Goal: Information Seeking & Learning: Learn about a topic

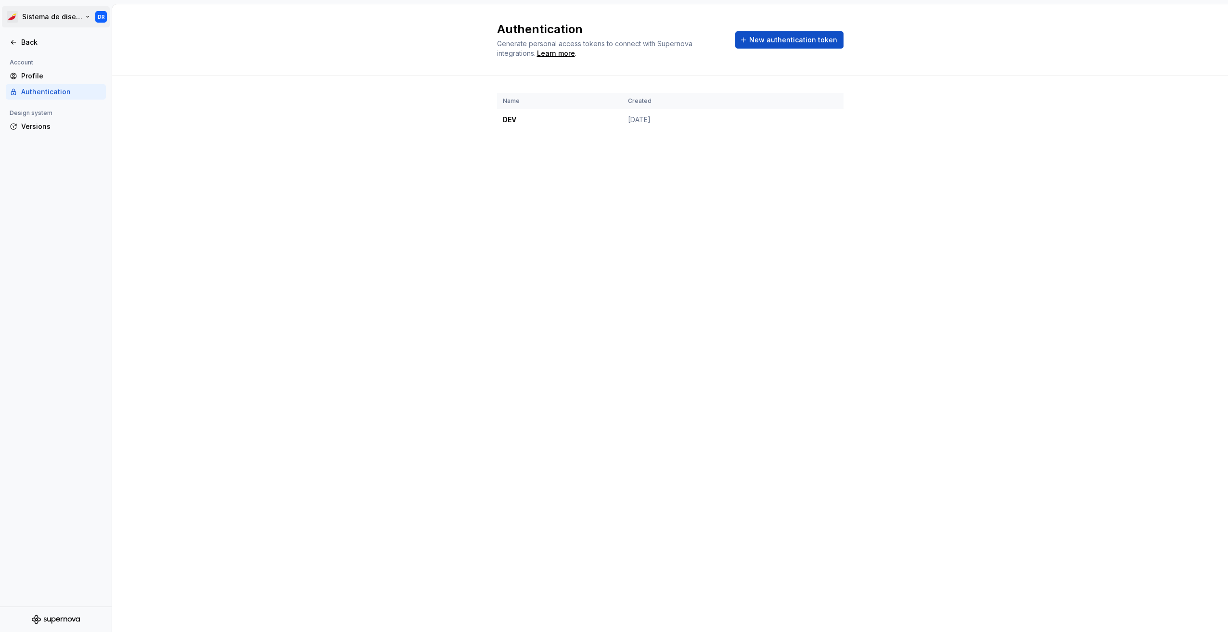
click at [46, 18] on html "Sistema de diseño Iberia DR Back Account Profile Authentication Design system V…" at bounding box center [614, 316] width 1228 height 632
click at [168, 42] on div "Iberia DS" at bounding box center [193, 42] width 63 height 10
click at [37, 43] on div "Back" at bounding box center [61, 43] width 81 height 10
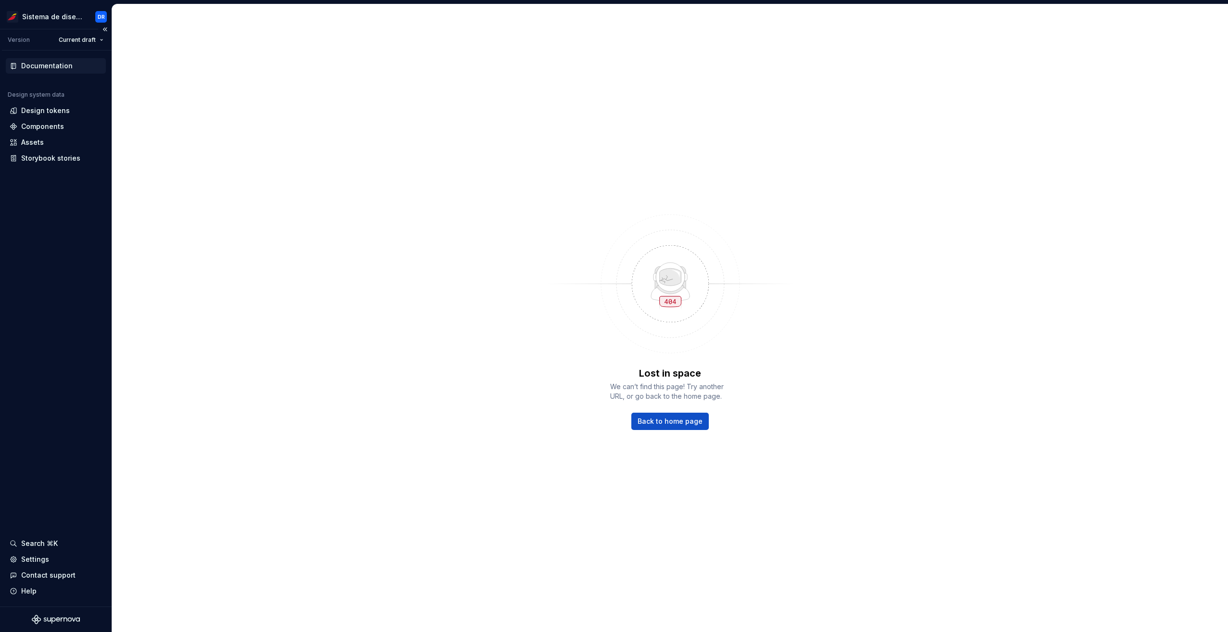
click at [54, 63] on div "Documentation" at bounding box center [46, 66] width 51 height 10
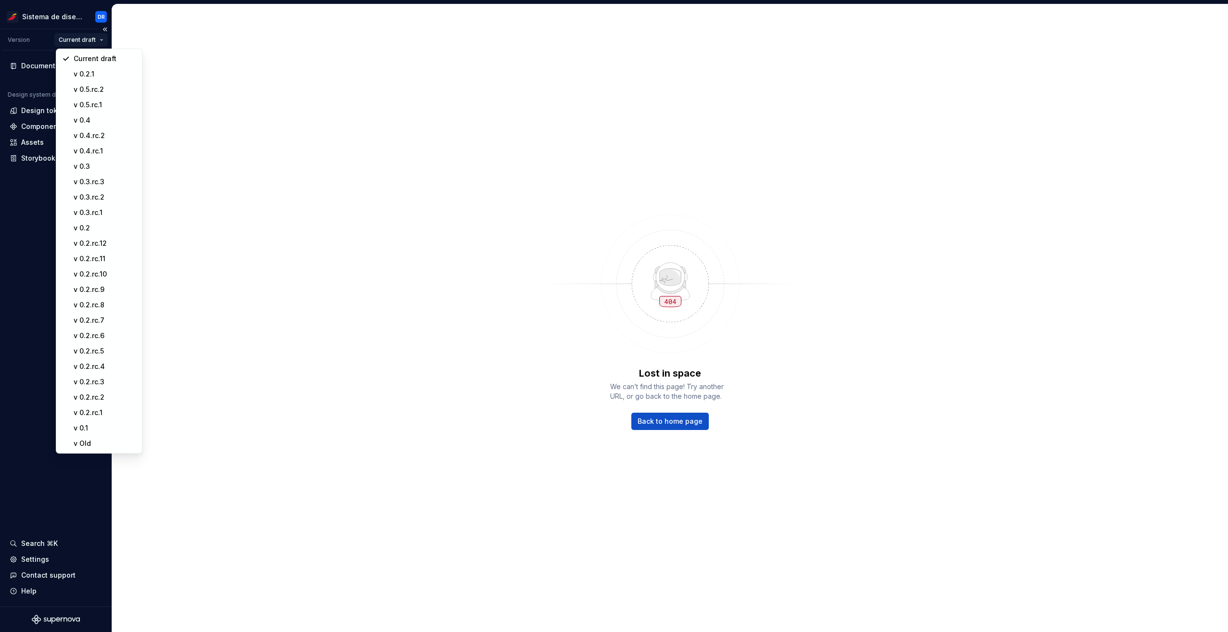
click at [90, 35] on html "Sistema de diseño Iberia DR Version Current draft Documentation Design system d…" at bounding box center [614, 316] width 1228 height 632
click at [105, 85] on div "v 0.5.rc.2" at bounding box center [105, 90] width 63 height 10
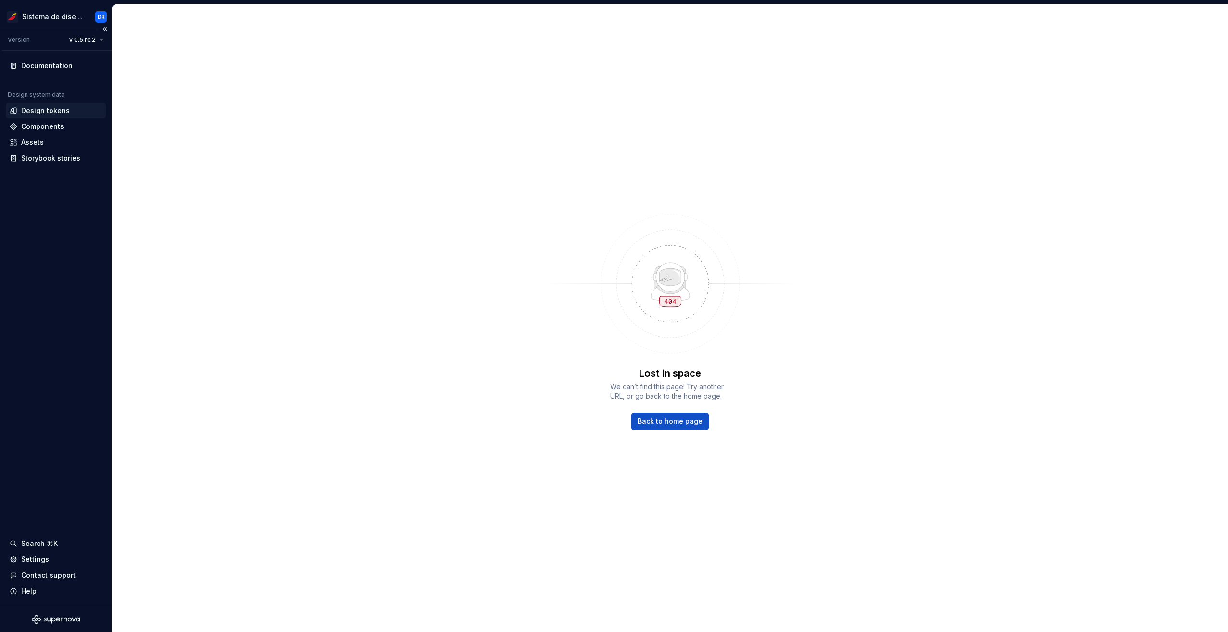
click at [56, 107] on div "Design tokens" at bounding box center [45, 111] width 49 height 10
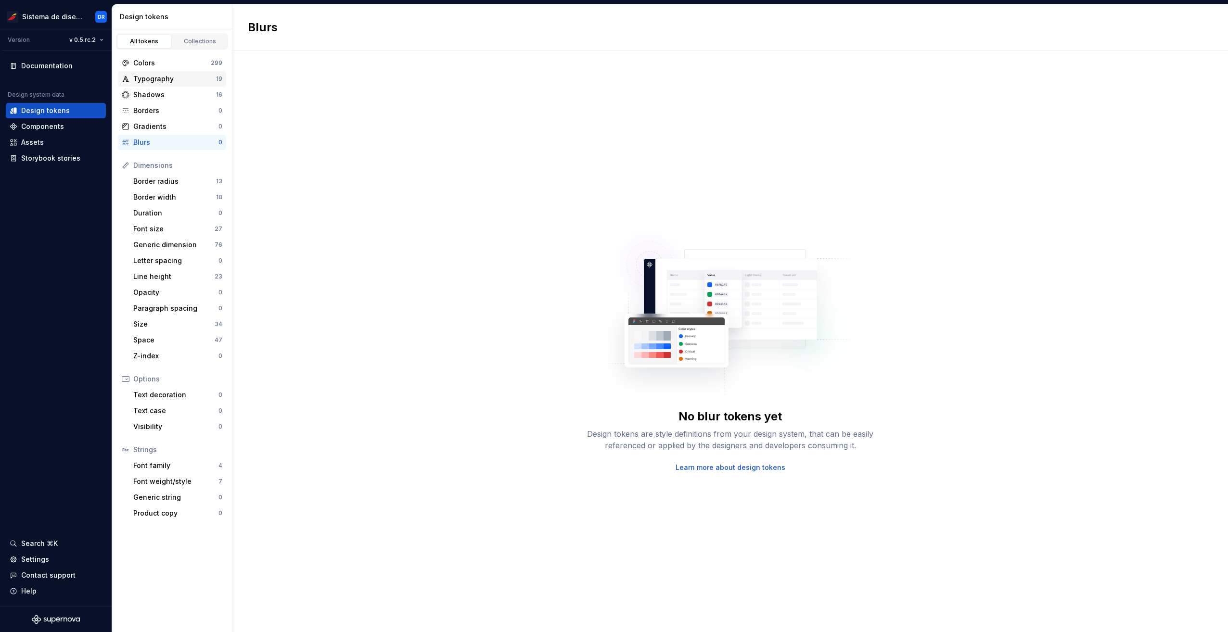
click at [170, 80] on div "Typography" at bounding box center [174, 79] width 83 height 10
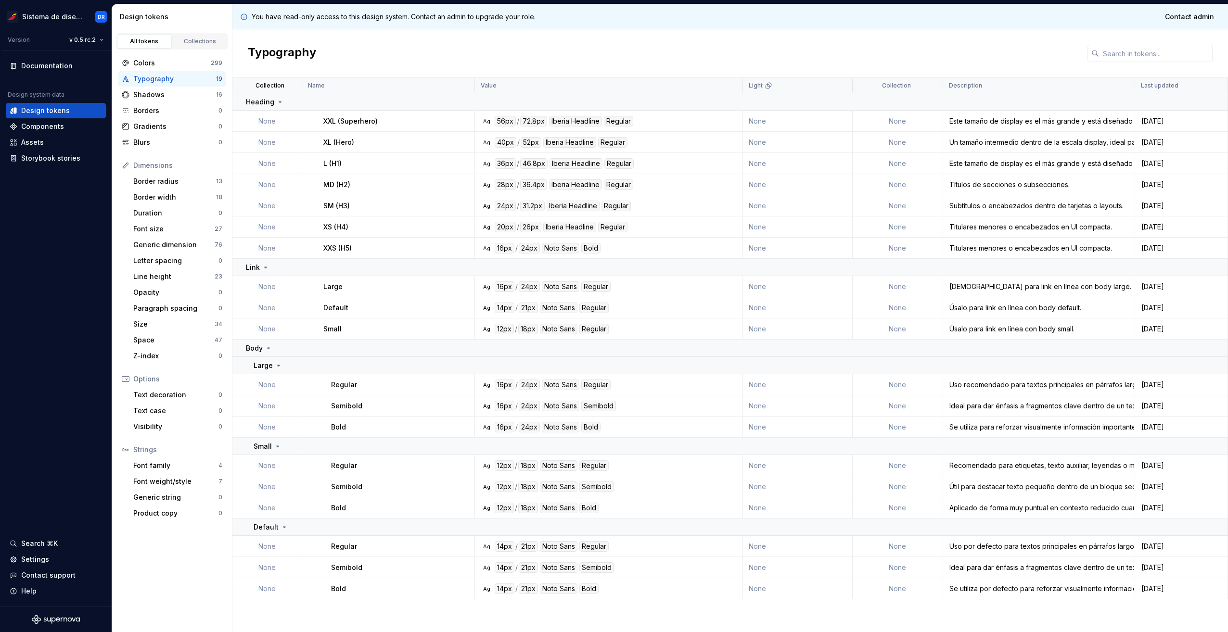
click at [268, 125] on td "None" at bounding box center [267, 121] width 70 height 21
click at [178, 97] on div "Shadows" at bounding box center [174, 95] width 83 height 10
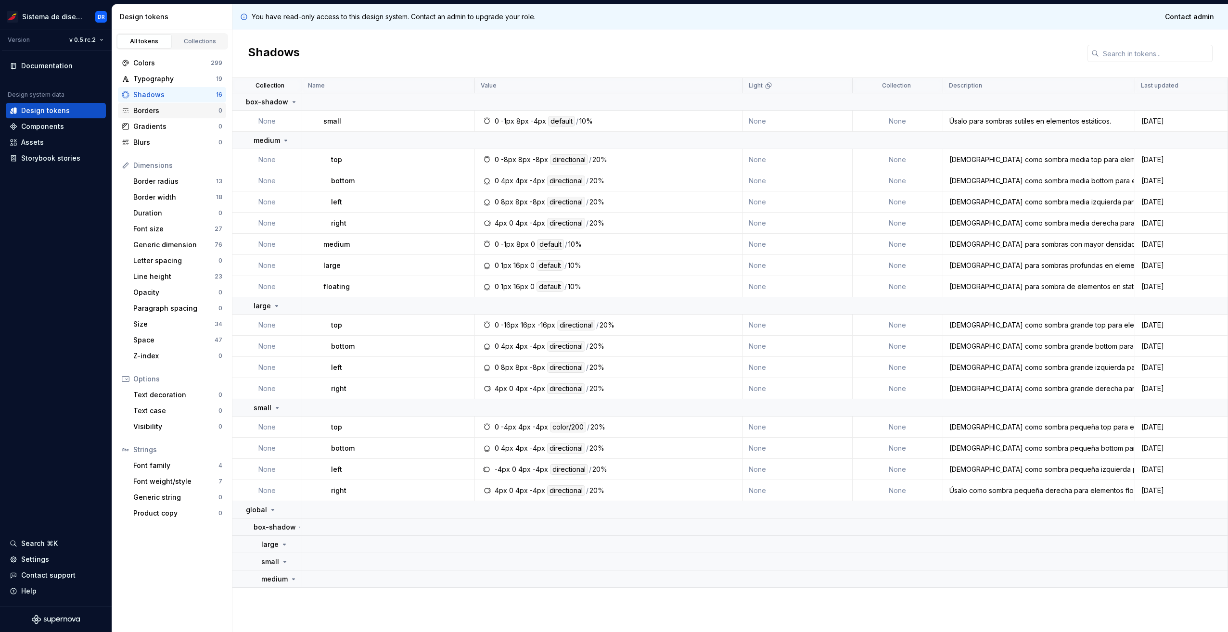
click at [177, 109] on div "Borders" at bounding box center [175, 111] width 85 height 10
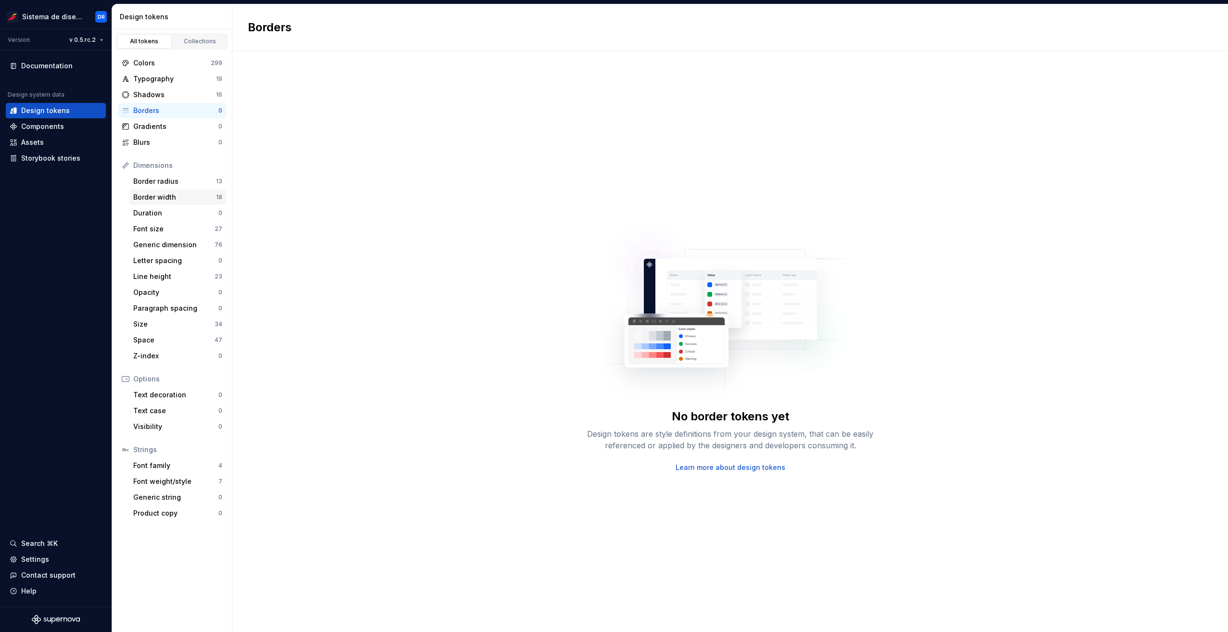
click at [184, 201] on div "Border width" at bounding box center [174, 198] width 83 height 10
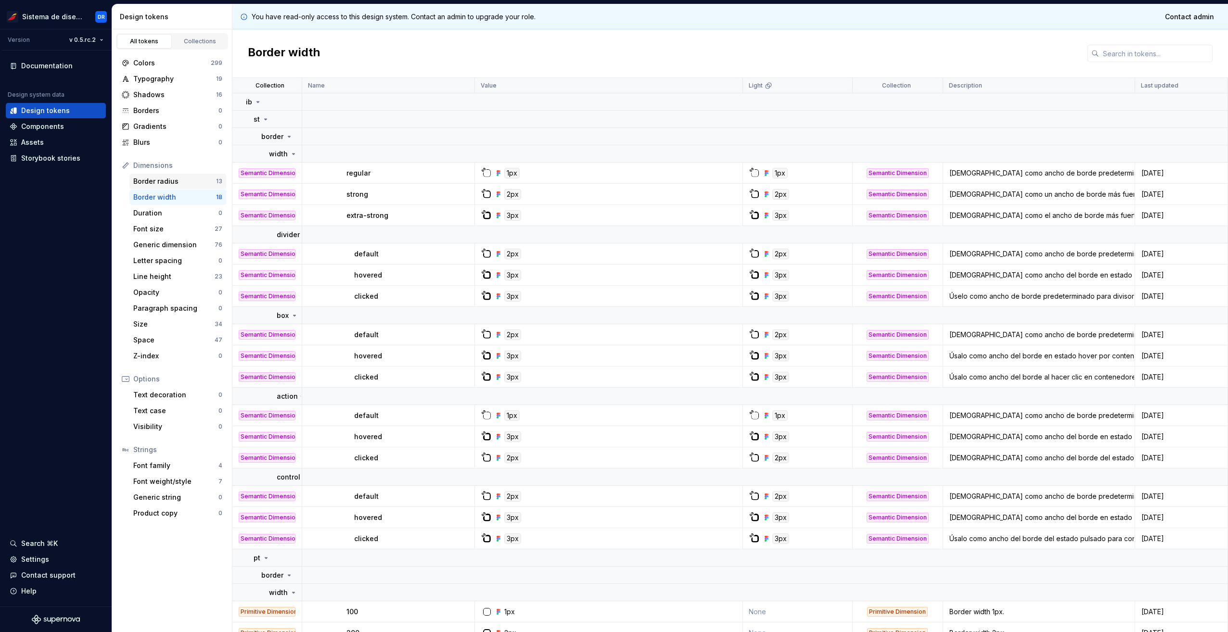
click at [183, 185] on div "Border radius" at bounding box center [174, 182] width 83 height 10
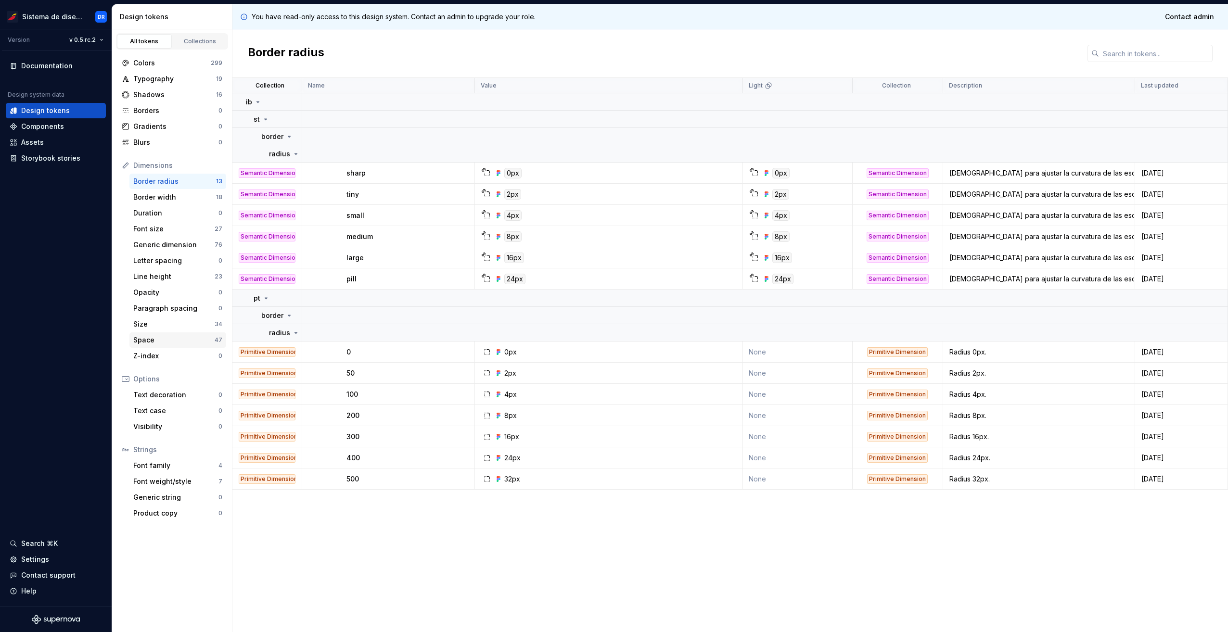
click at [170, 343] on div "Space" at bounding box center [173, 340] width 81 height 10
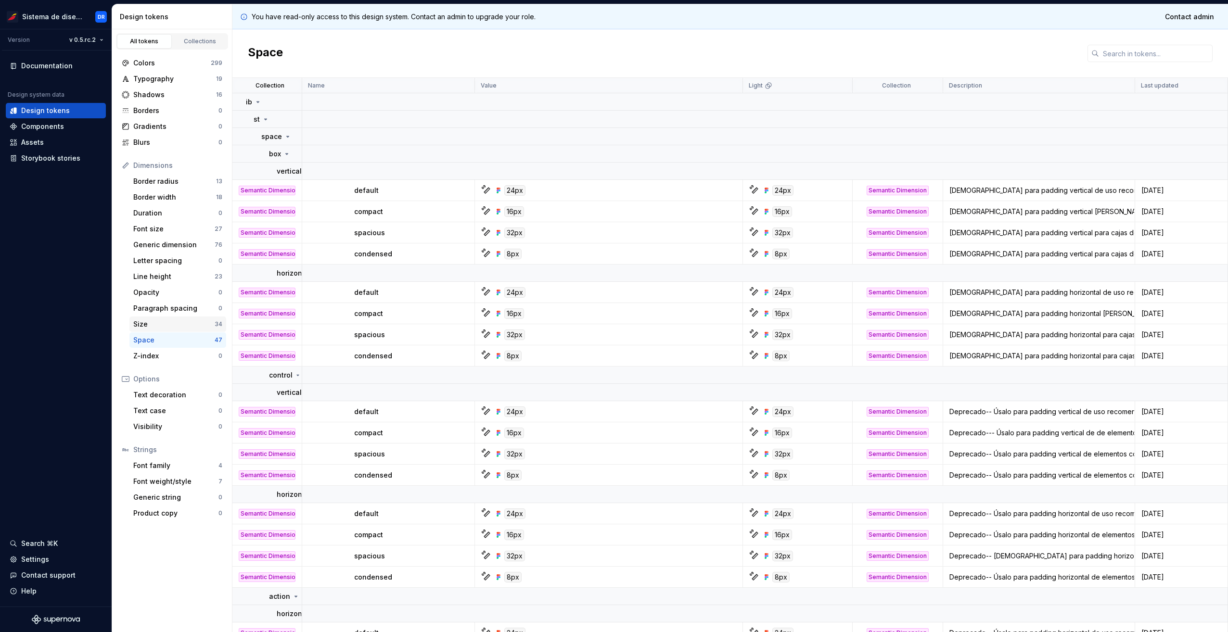
click at [165, 327] on div "Size" at bounding box center [173, 325] width 81 height 10
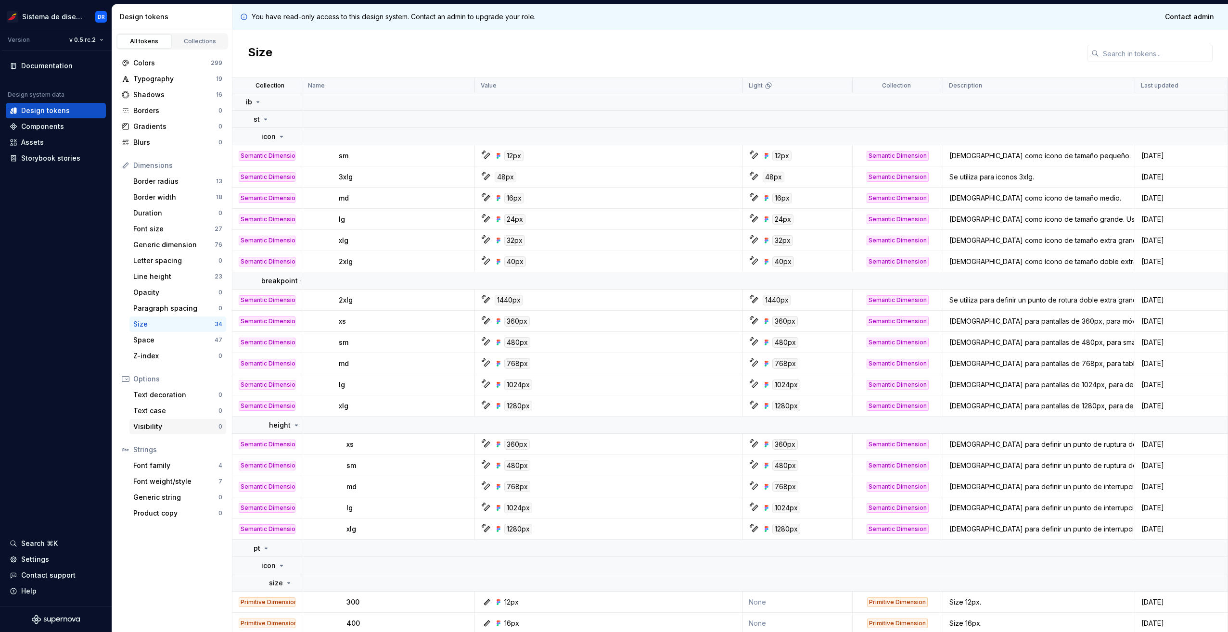
click at [164, 427] on div "Visibility" at bounding box center [175, 427] width 85 height 10
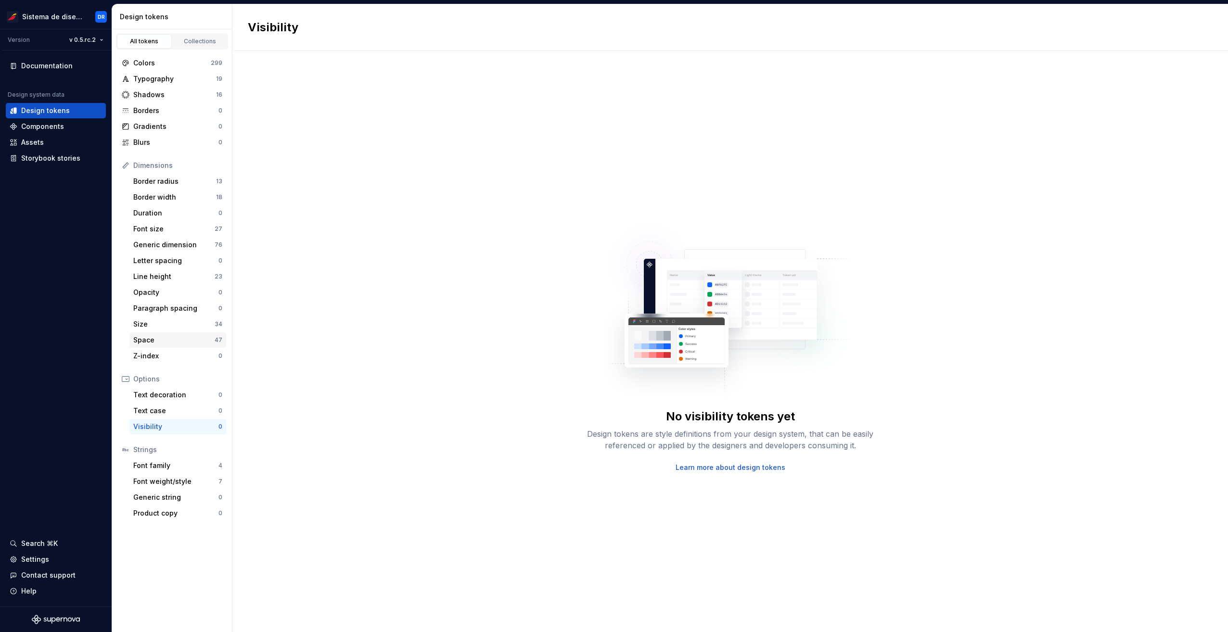
click at [171, 348] on div "Space 47" at bounding box center [177, 340] width 97 height 15
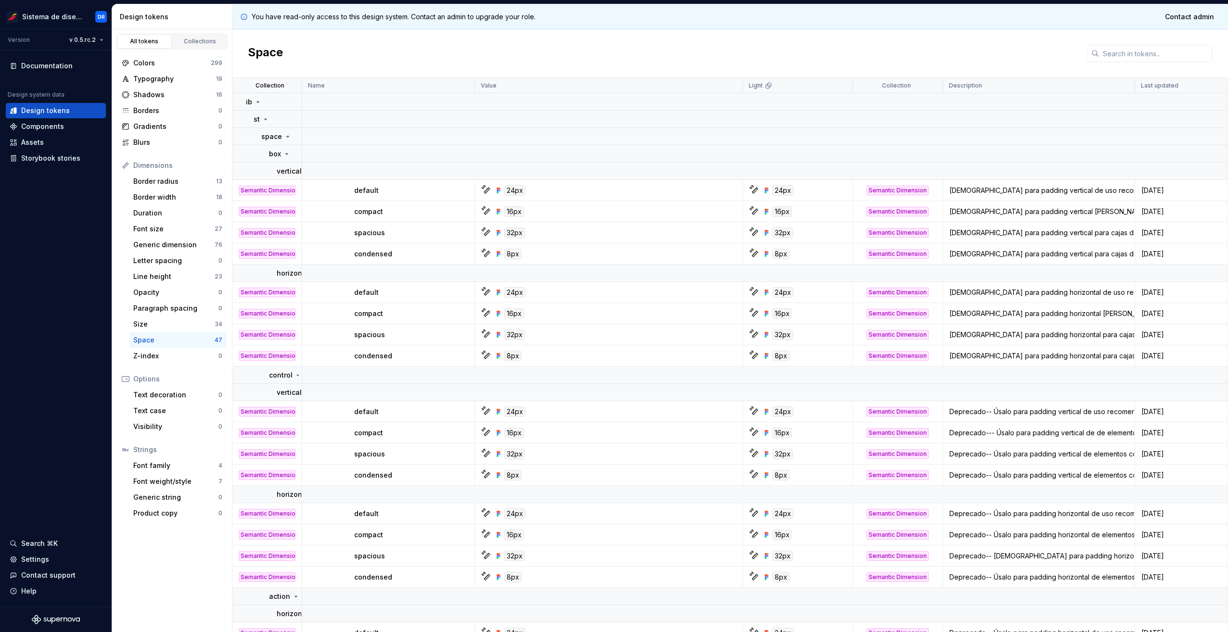
click at [161, 71] on div "Colors 299 Typography 19 Shadows 16 Borders 0 Gradients 0 Blurs 0" at bounding box center [172, 102] width 108 height 95
click at [169, 82] on div "Typography" at bounding box center [174, 79] width 83 height 10
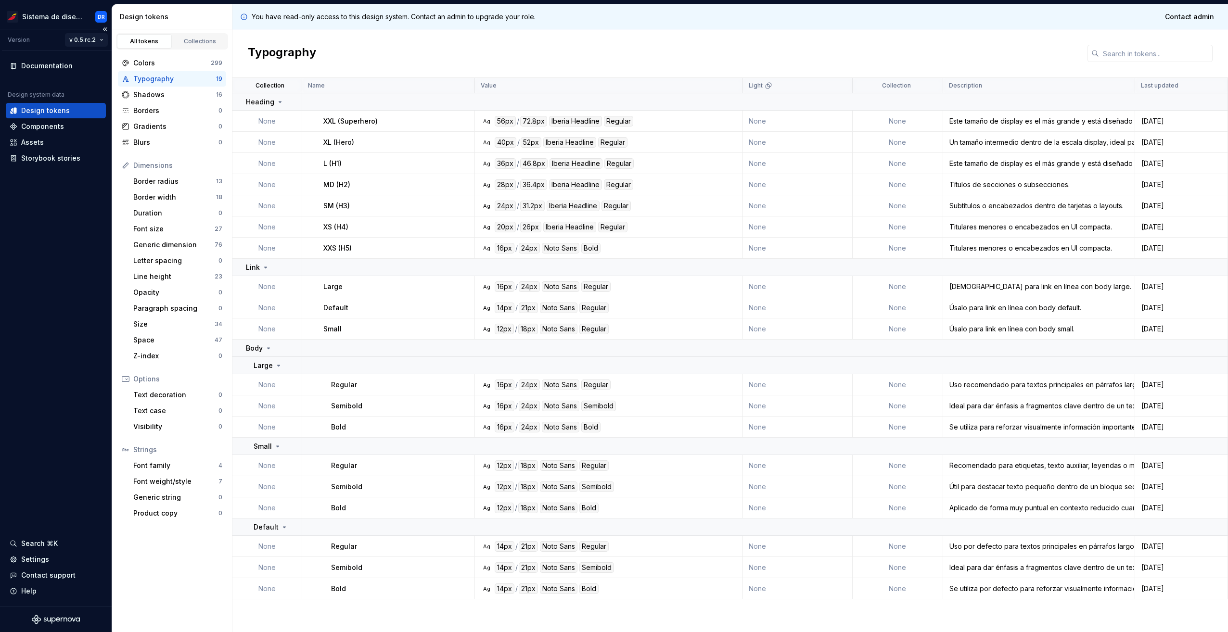
click at [97, 36] on html "Sistema de diseño Iberia DR Version v 0.5.rc.2 Documentation Design system data…" at bounding box center [614, 316] width 1228 height 632
click at [35, 217] on html "Sistema de diseño Iberia DR Version v 0.5.rc.2 Documentation Design system data…" at bounding box center [614, 316] width 1228 height 632
click at [178, 246] on div "Generic dimension" at bounding box center [173, 245] width 81 height 10
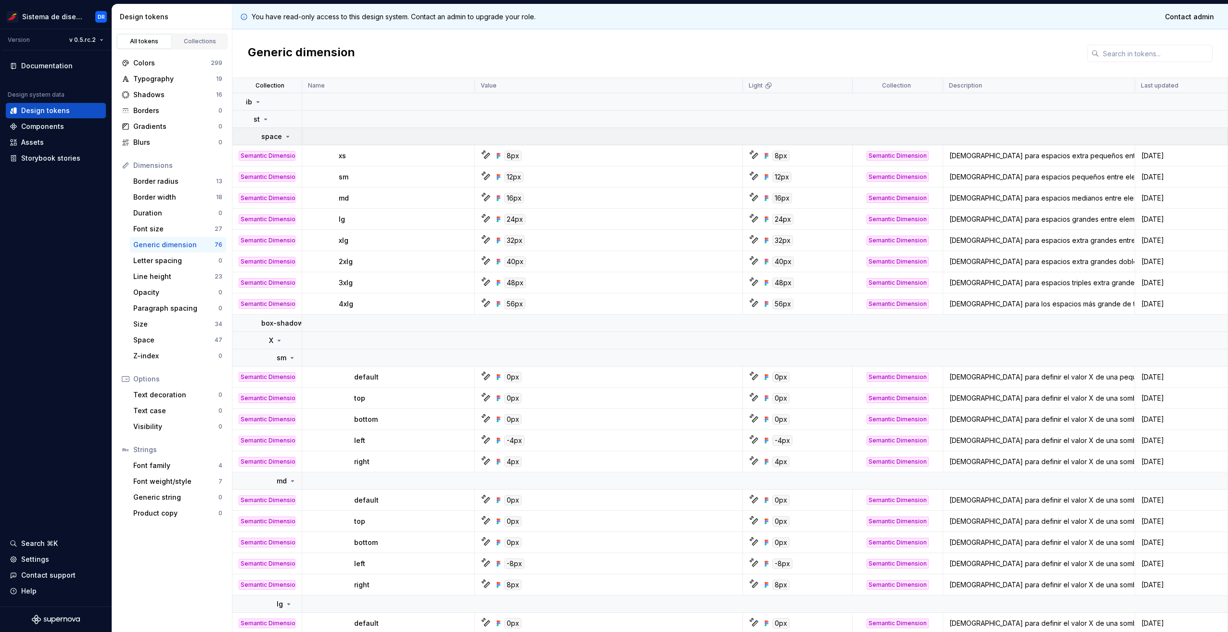
click at [285, 142] on td "space" at bounding box center [267, 136] width 70 height 17
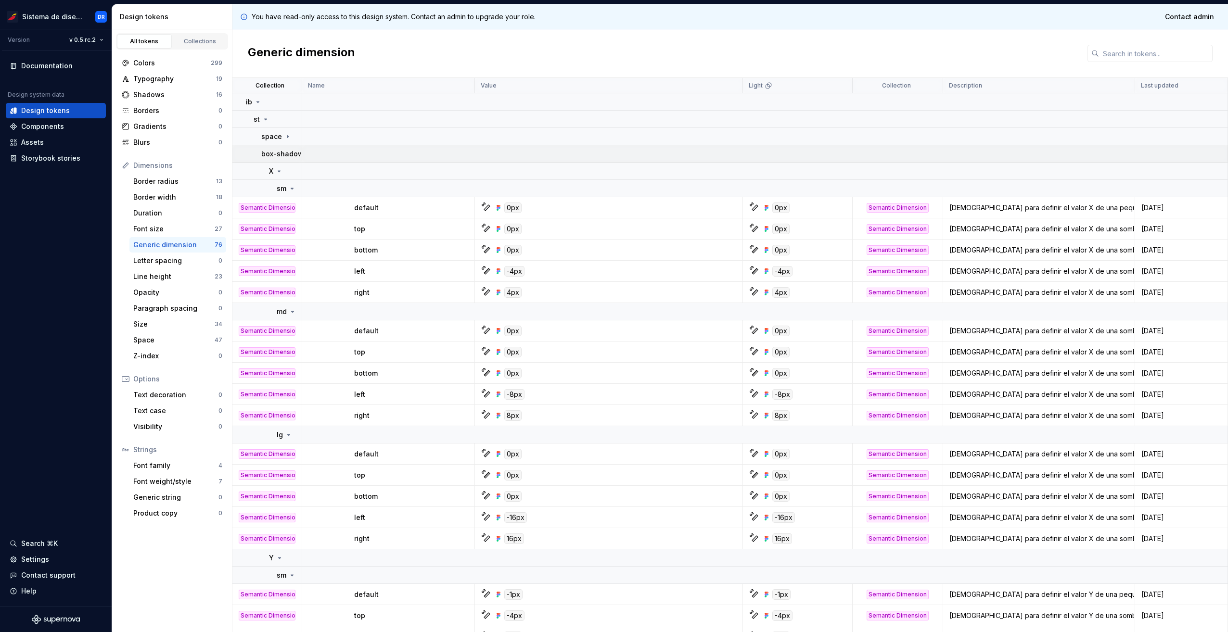
click at [286, 153] on p "box-shadow" at bounding box center [282, 154] width 42 height 10
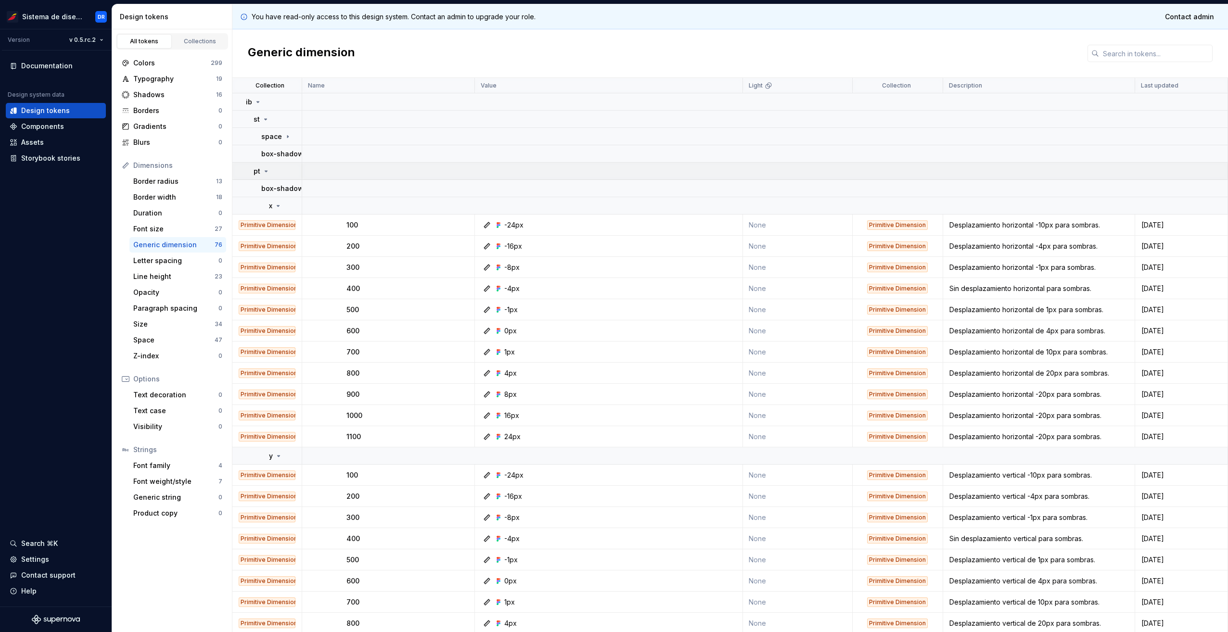
click at [261, 169] on div "pt" at bounding box center [262, 172] width 16 height 10
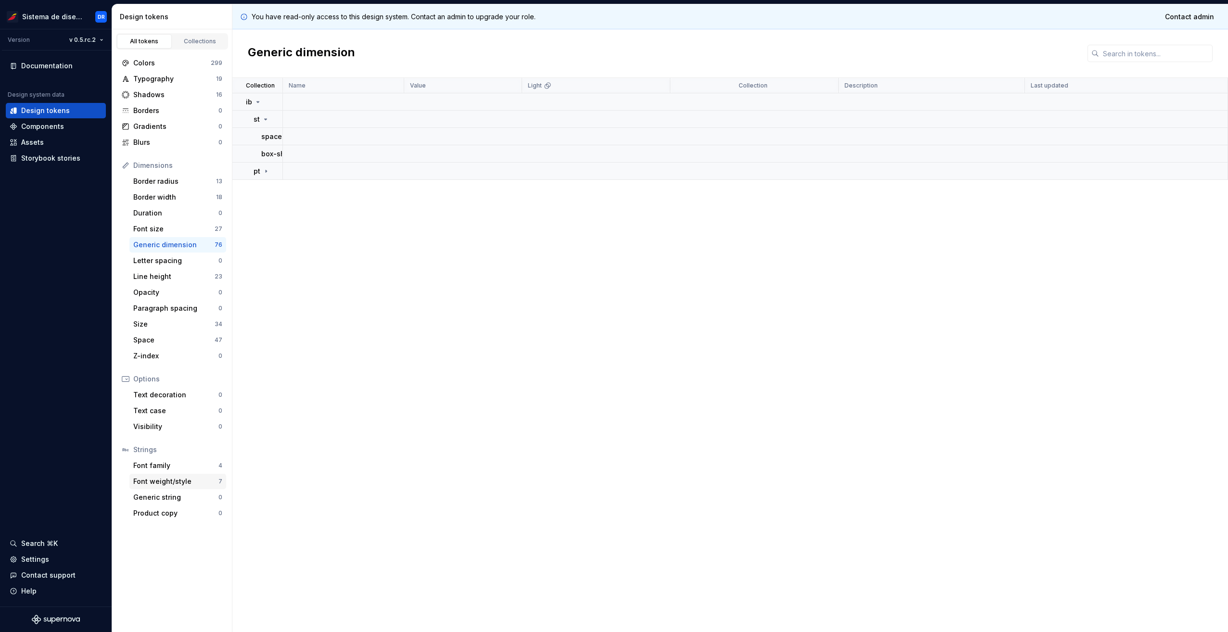
click at [204, 475] on div "Font weight/style 7" at bounding box center [177, 481] width 97 height 15
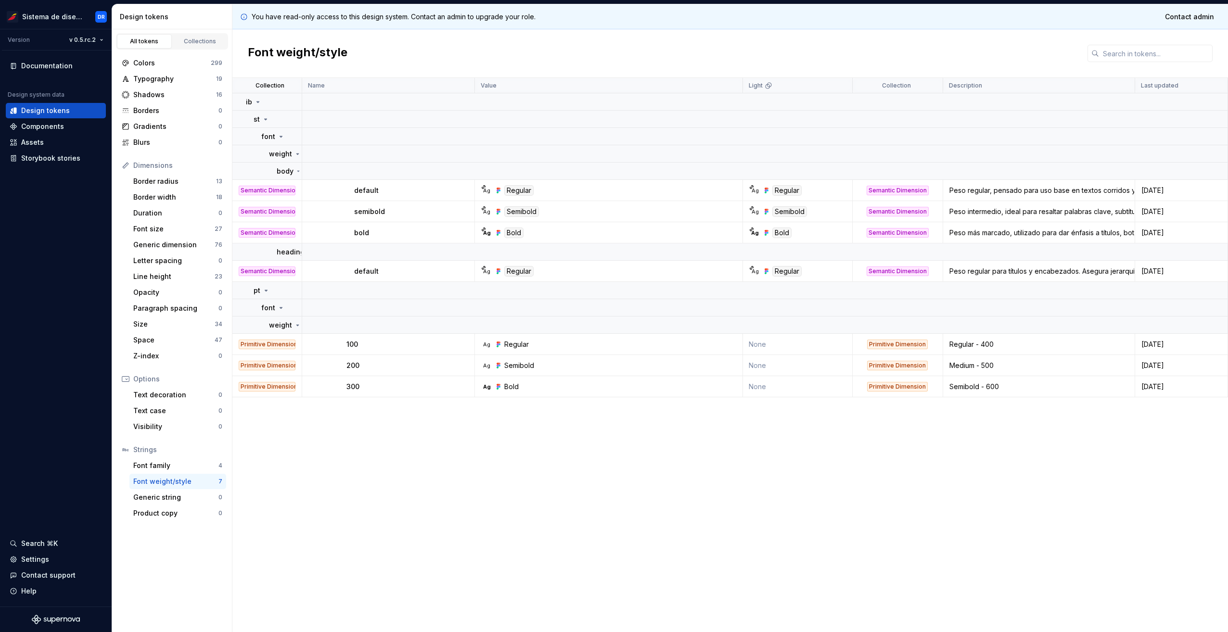
click at [191, 456] on div "Strings" at bounding box center [172, 449] width 108 height 15
click at [192, 464] on div "Font family" at bounding box center [175, 466] width 85 height 10
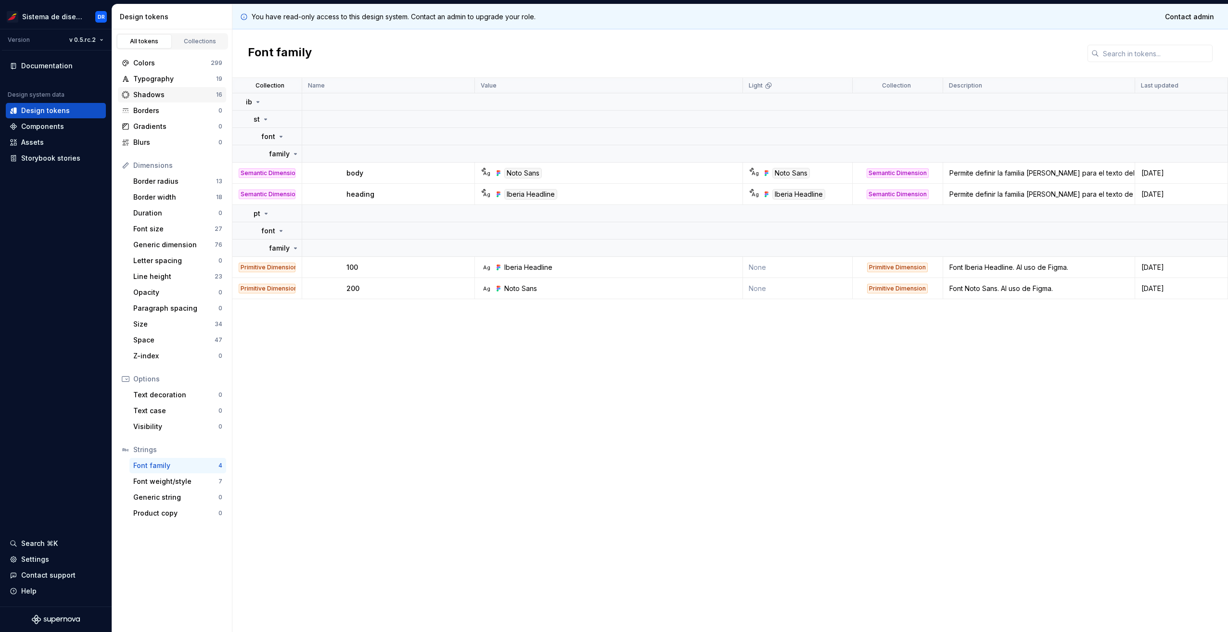
click at [193, 97] on div "Shadows" at bounding box center [174, 95] width 83 height 10
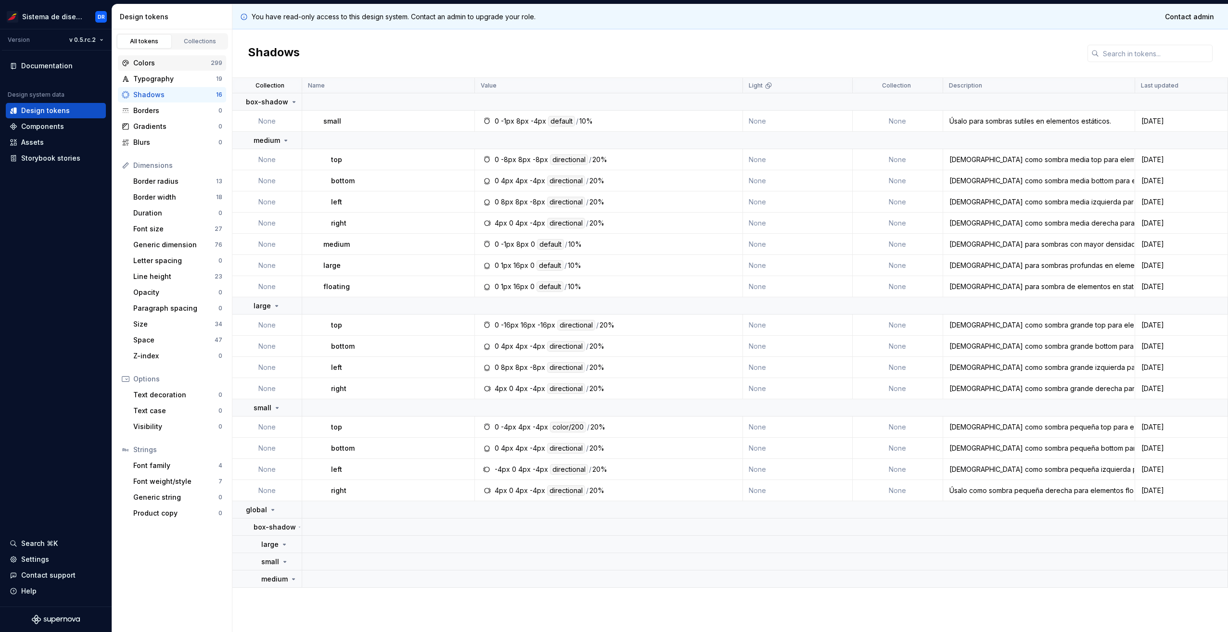
click at [174, 68] on div "Colors 299" at bounding box center [172, 62] width 108 height 15
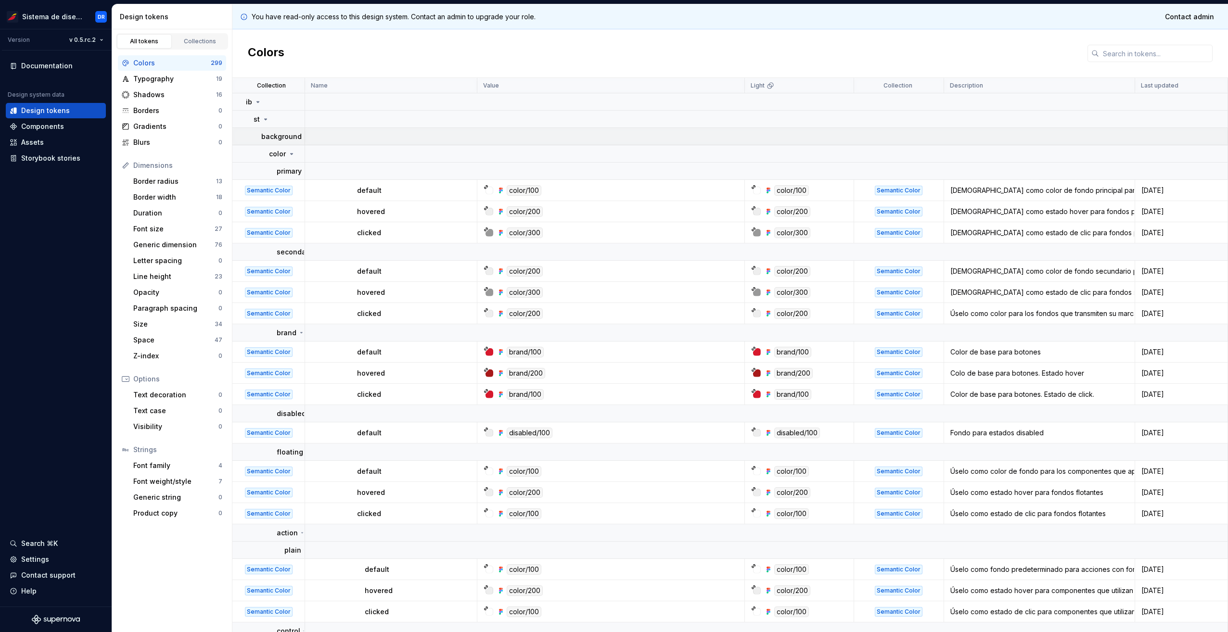
click at [289, 139] on p "background" at bounding box center [281, 137] width 40 height 10
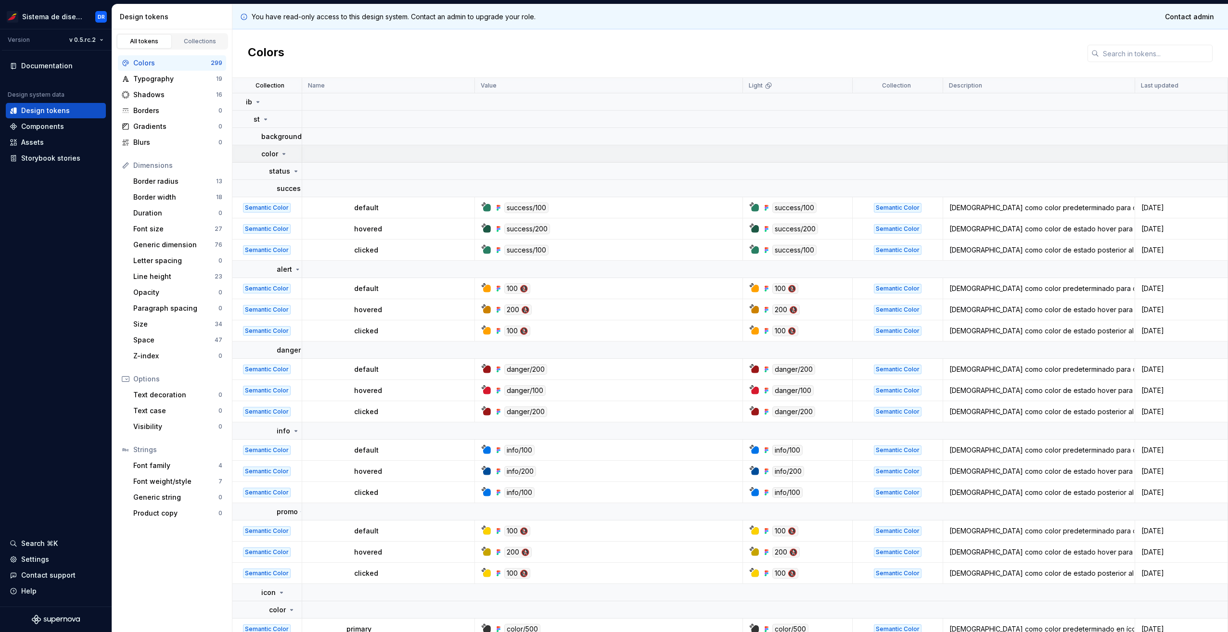
click at [276, 156] on p "color" at bounding box center [269, 154] width 17 height 10
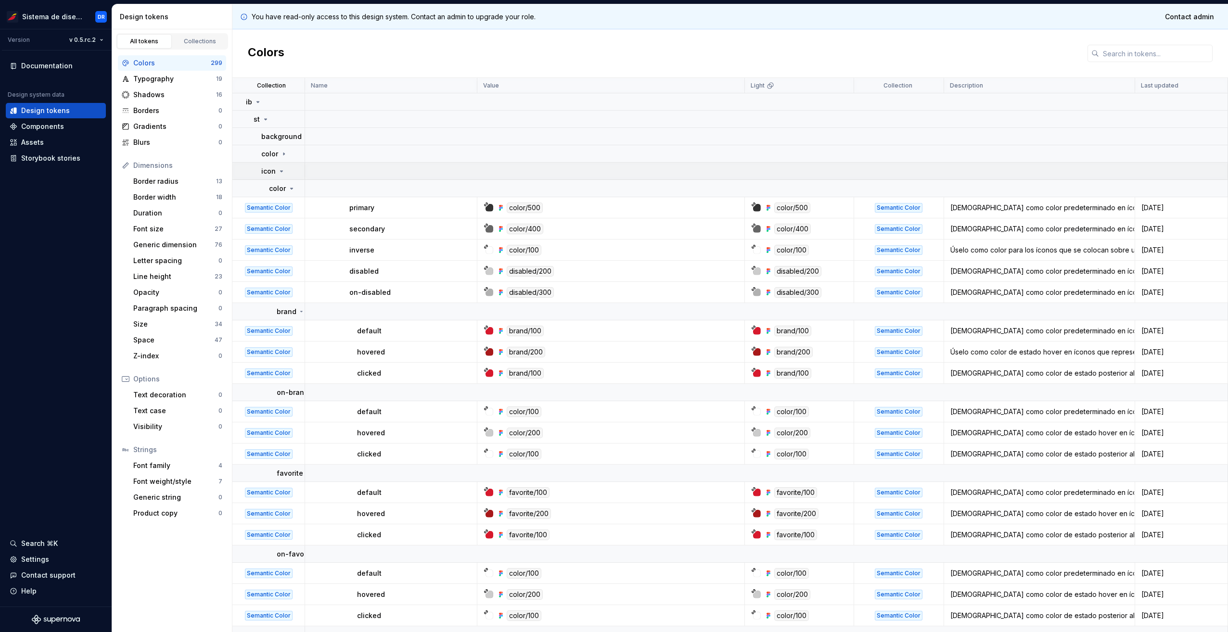
click at [279, 167] on div "icon" at bounding box center [273, 172] width 24 height 10
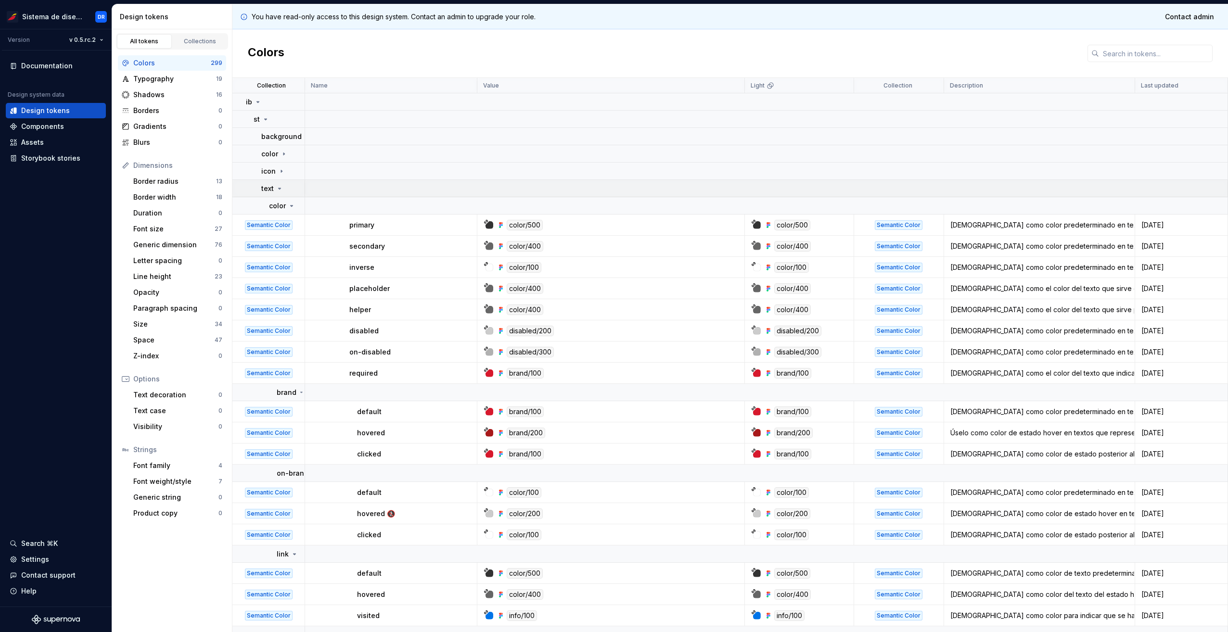
click at [280, 193] on div "text" at bounding box center [272, 189] width 22 height 10
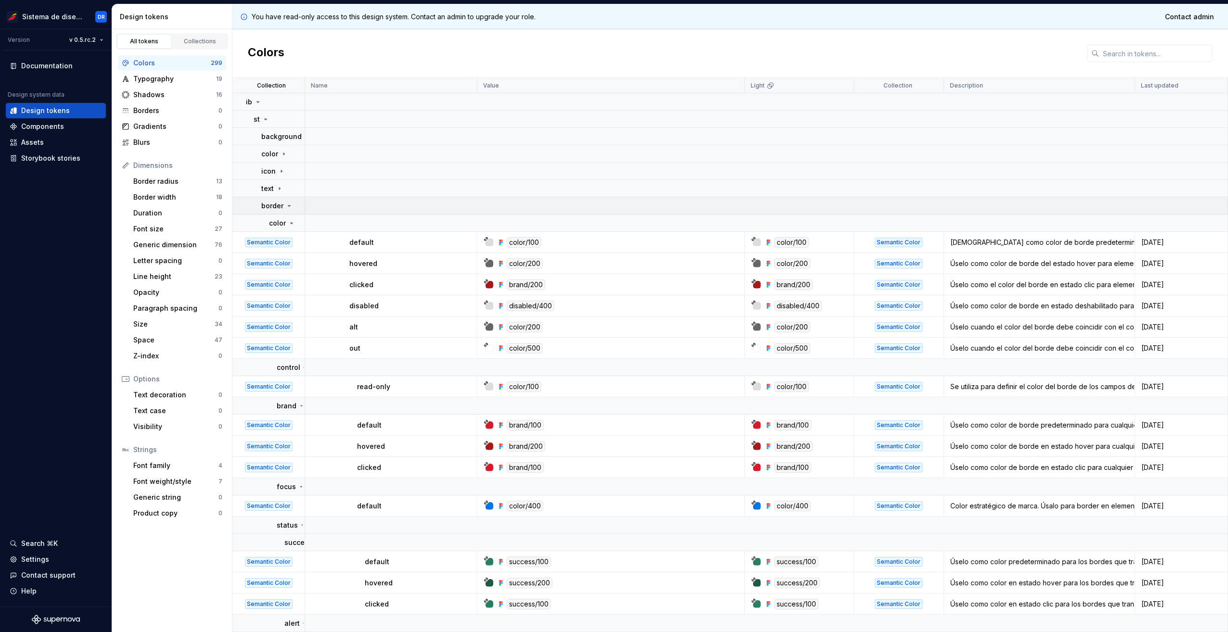
click at [288, 205] on icon at bounding box center [289, 206] width 8 height 8
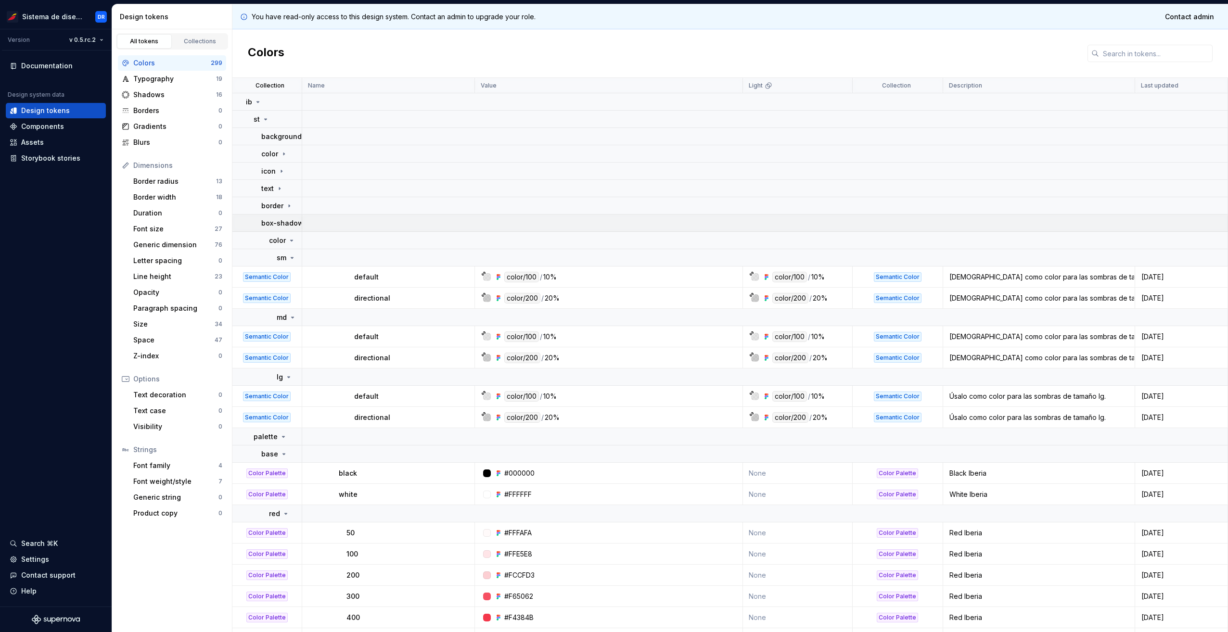
click at [288, 223] on p "box-shadow" at bounding box center [282, 224] width 42 height 10
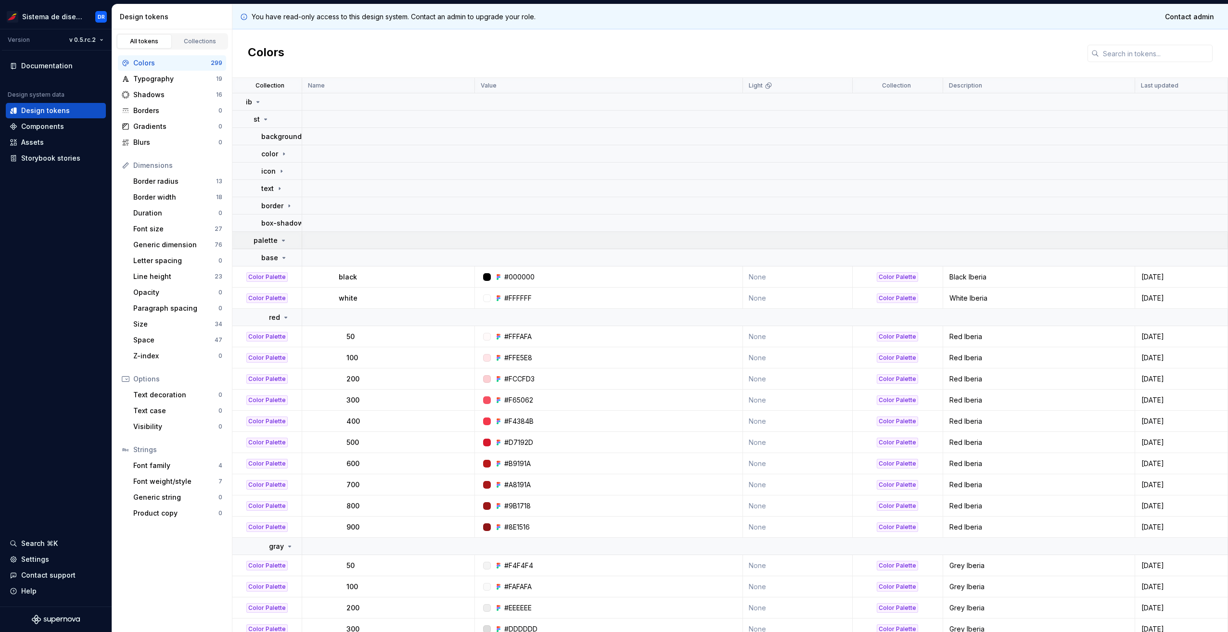
click at [283, 245] on div "palette" at bounding box center [271, 241] width 34 height 10
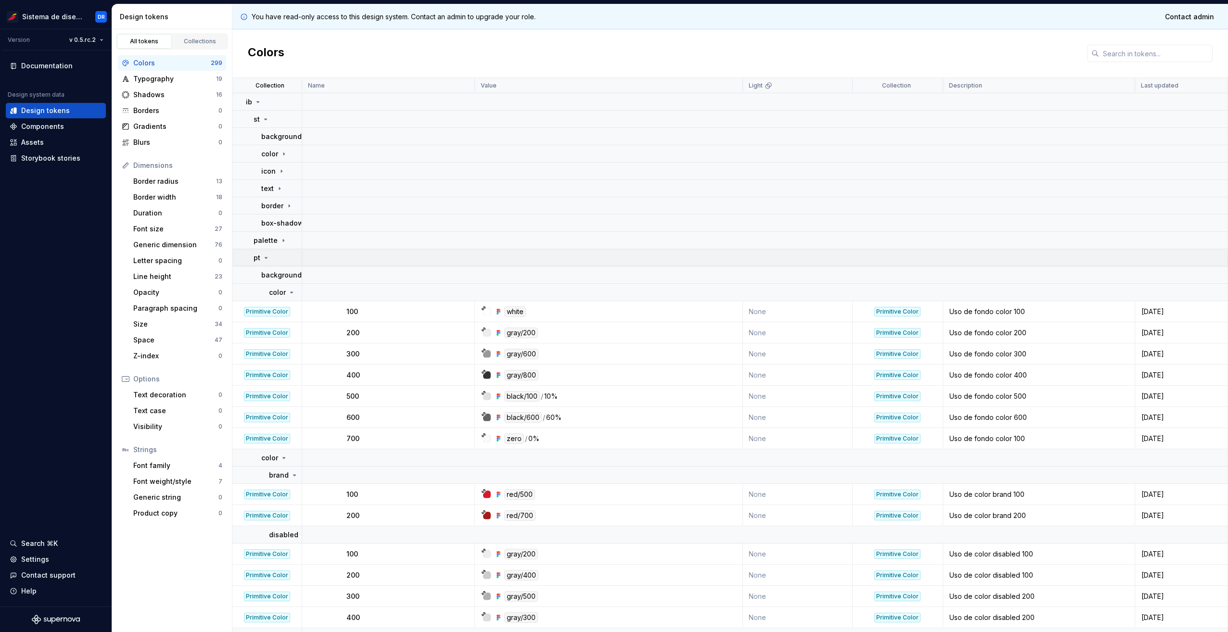
click at [264, 256] on icon at bounding box center [266, 258] width 8 height 8
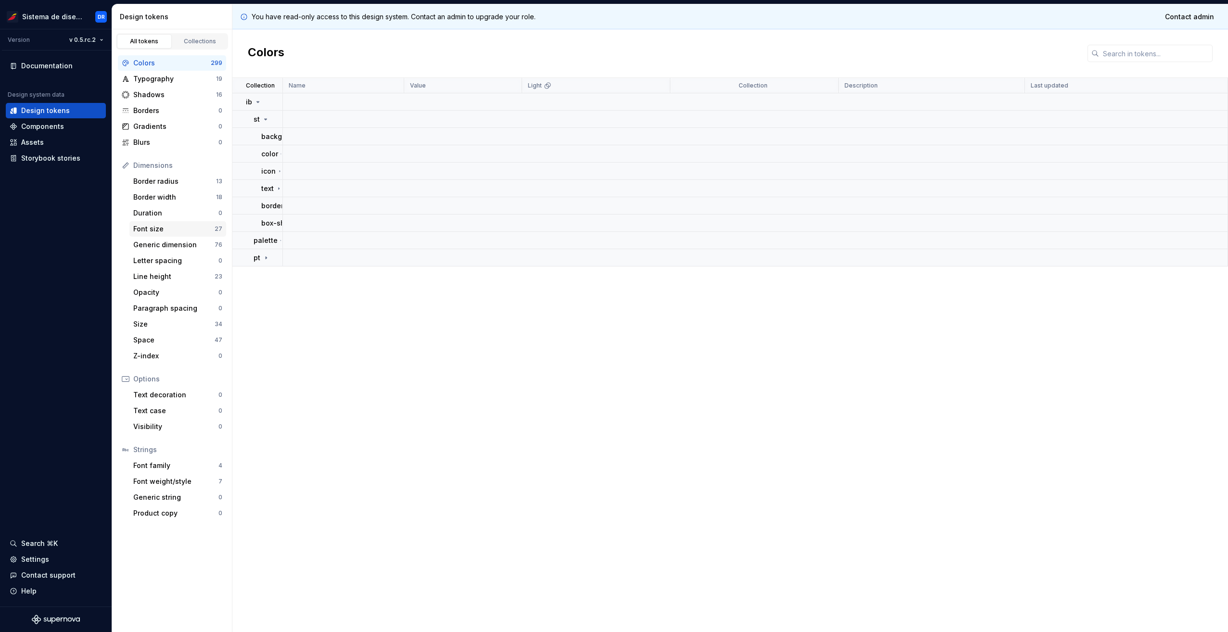
click at [214, 229] on div "Font size" at bounding box center [173, 229] width 81 height 10
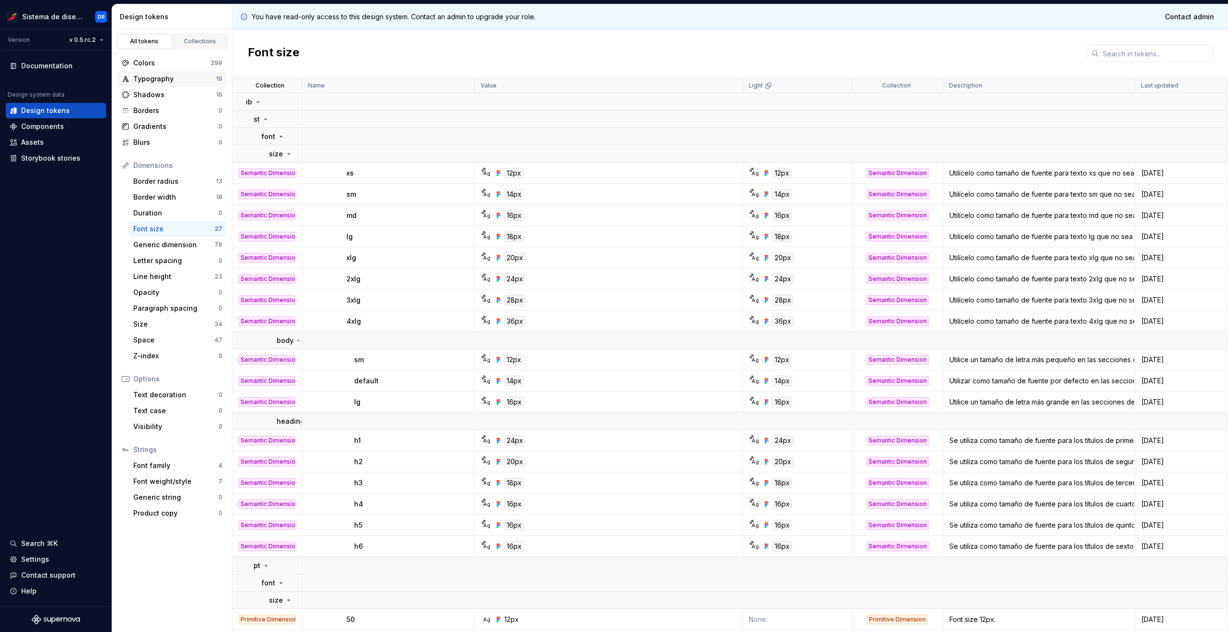
click at [149, 77] on div "Typography" at bounding box center [174, 79] width 83 height 10
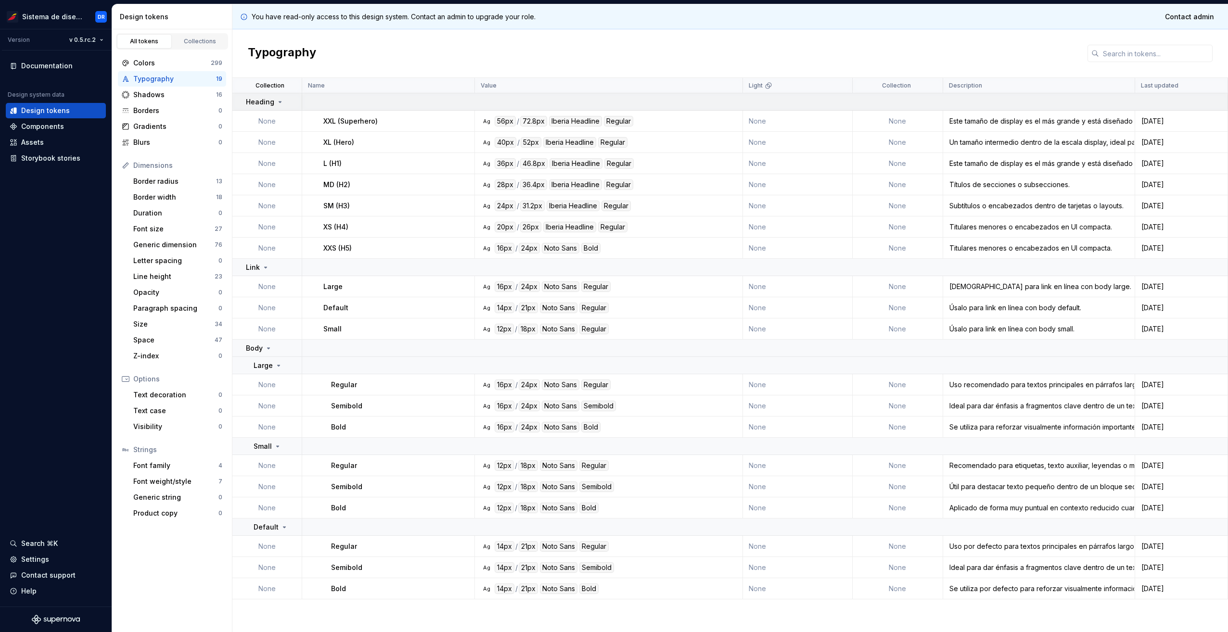
click at [255, 100] on p "Heading" at bounding box center [260, 102] width 28 height 10
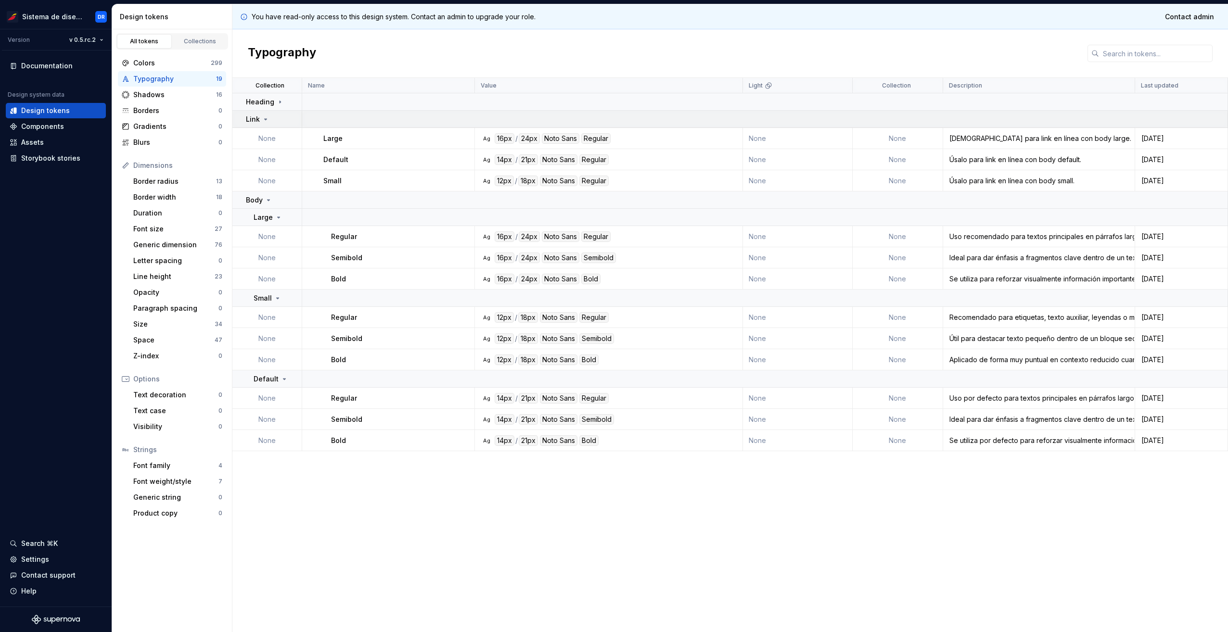
click at [253, 124] on p "Link" at bounding box center [253, 120] width 14 height 10
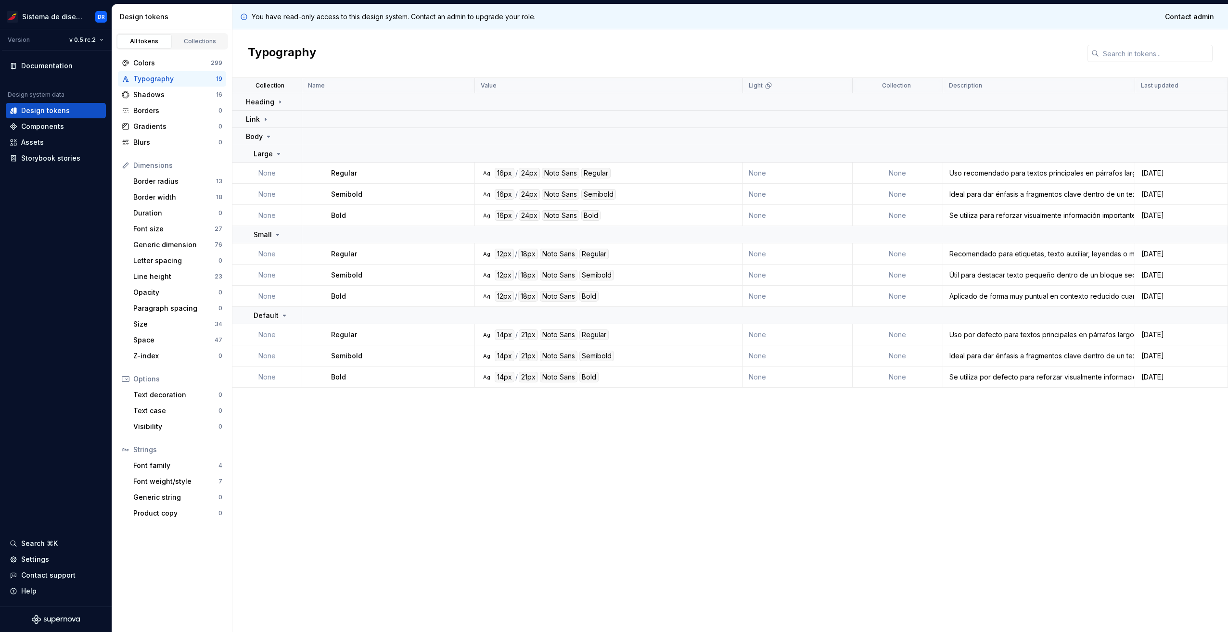
click at [243, 82] on div "Collection" at bounding box center [267, 85] width 70 height 15
click at [271, 107] on td "Heading" at bounding box center [267, 101] width 70 height 17
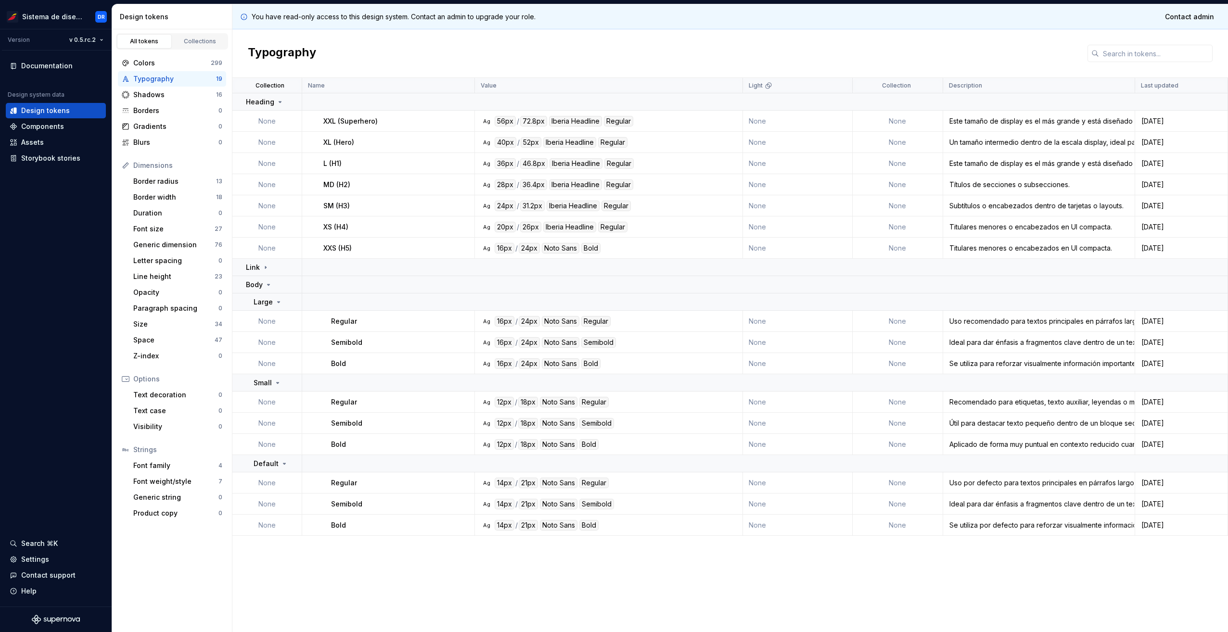
click at [273, 117] on td "None" at bounding box center [267, 121] width 70 height 21
click at [375, 124] on p "XXL (Superhero)" at bounding box center [350, 121] width 54 height 10
click at [270, 272] on div "Link" at bounding box center [273, 268] width 55 height 10
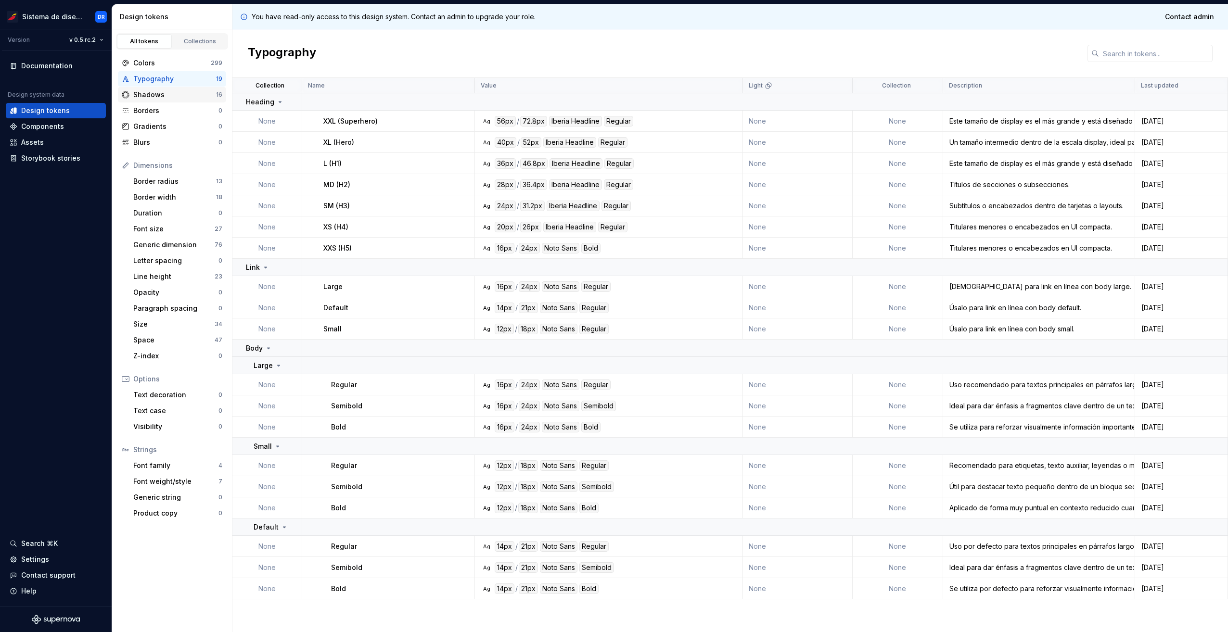
click at [161, 95] on div "Shadows" at bounding box center [174, 95] width 83 height 10
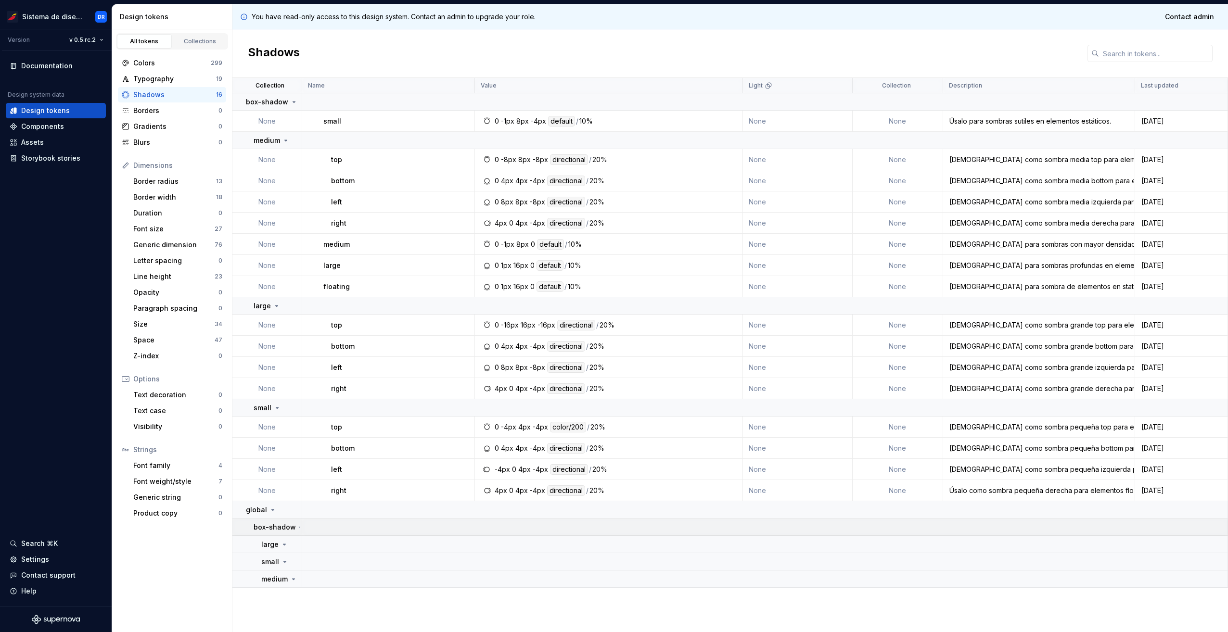
click at [296, 527] on icon at bounding box center [300, 527] width 8 height 3
click at [281, 531] on p "box-shadow" at bounding box center [275, 528] width 42 height 10
click at [294, 586] on td "medium" at bounding box center [267, 579] width 70 height 17
click at [292, 579] on icon at bounding box center [294, 580] width 8 height 8
drag, startPoint x: 187, startPoint y: 247, endPoint x: 194, endPoint y: 248, distance: 6.8
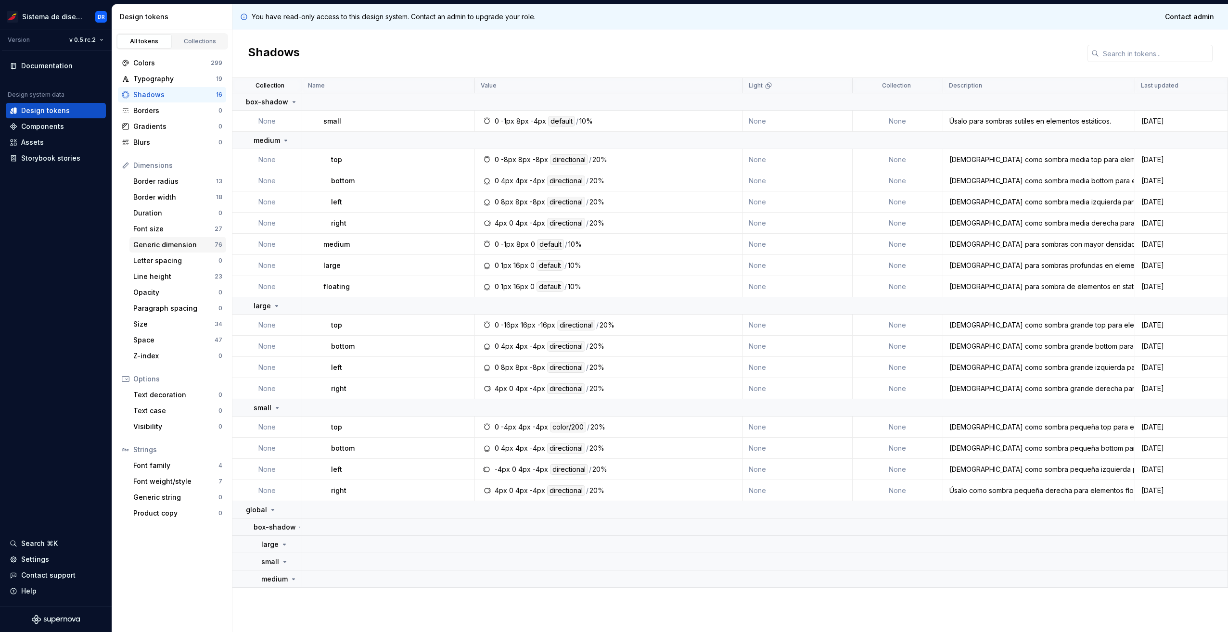
click at [187, 247] on div "Generic dimension" at bounding box center [173, 245] width 81 height 10
